Goal: Communication & Community: Answer question/provide support

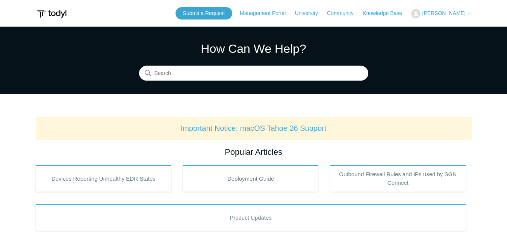
click at [449, 15] on span "[PERSON_NAME]" at bounding box center [443, 13] width 43 height 6
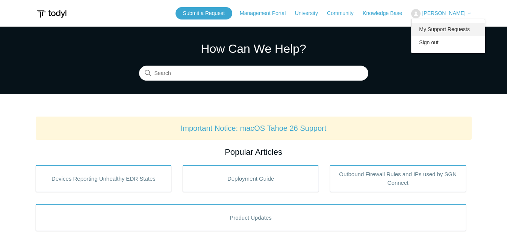
click at [450, 29] on link "My Support Requests" at bounding box center [447, 29] width 73 height 13
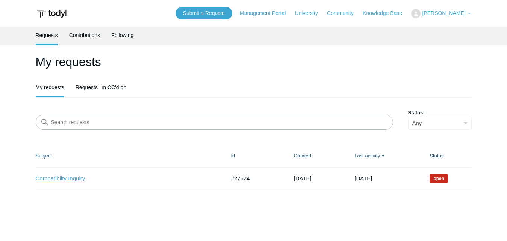
click at [61, 183] on link "Compatibilty Inquiry" at bounding box center [125, 179] width 178 height 9
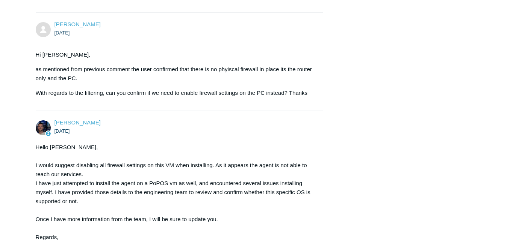
scroll to position [2341, 0]
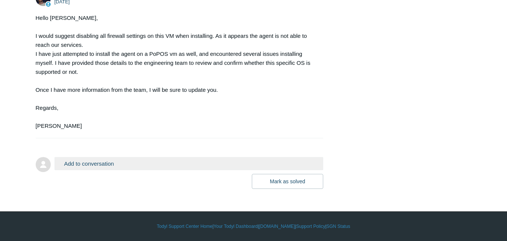
click at [105, 167] on button "Add to conversation" at bounding box center [188, 163] width 269 height 13
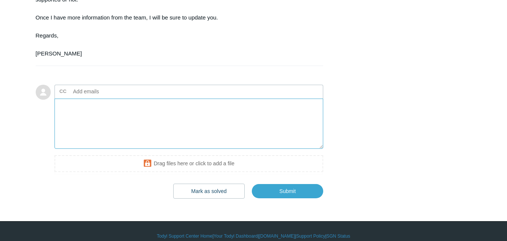
click at [110, 149] on textarea "Add your reply" at bounding box center [188, 124] width 269 height 51
click at [110, 149] on textarea "Hi Connor, The firewall config is disabled. t Thank you for" at bounding box center [188, 124] width 269 height 51
click at [110, 149] on textarea "Hi Connor, The firewall config is disabled. Thank you for" at bounding box center [188, 124] width 269 height 51
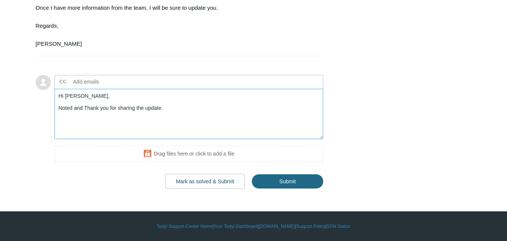
type textarea "Hi Connor, Noted and Thank you for sharing the update."
click at [290, 178] on input "Submit" at bounding box center [287, 181] width 71 height 15
